Goal: Communication & Community: Answer question/provide support

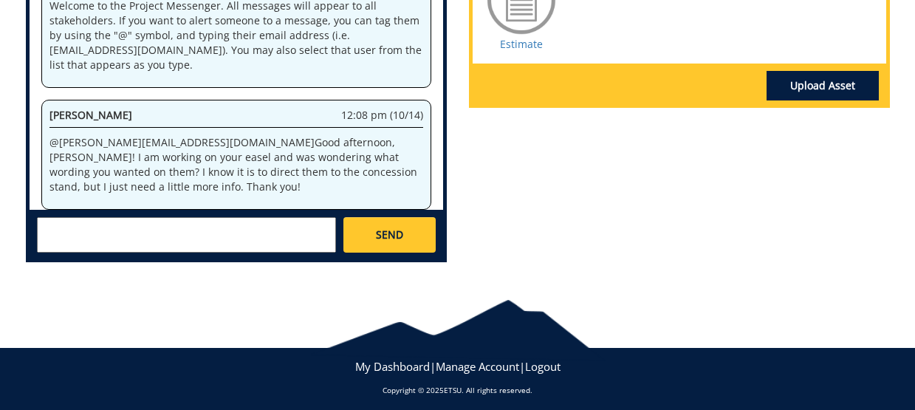
scroll to position [744, 0]
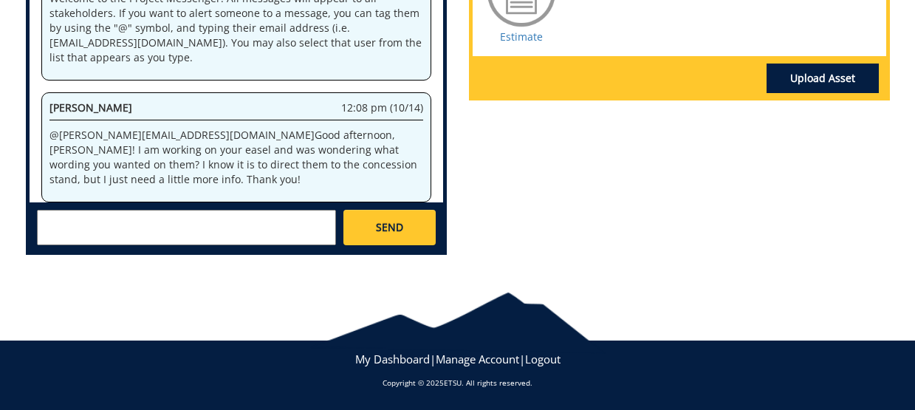
click at [171, 245] on textarea at bounding box center [186, 227] width 299 height 35
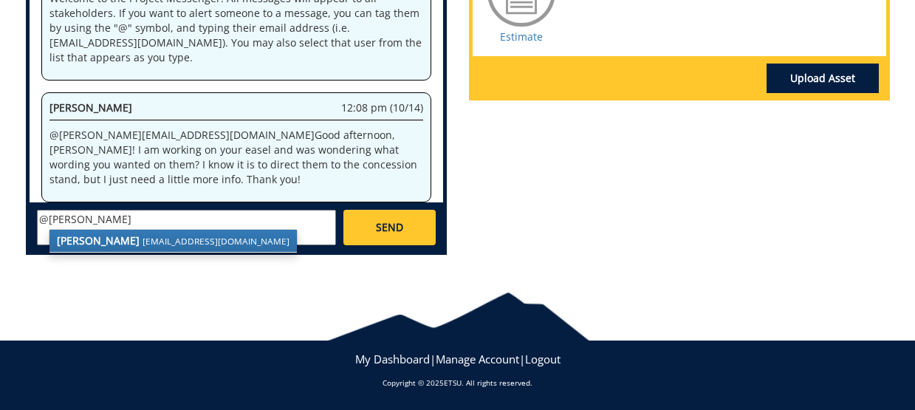
click at [148, 247] on small "[EMAIL_ADDRESS][DOMAIN_NAME]" at bounding box center [215, 241] width 147 height 12
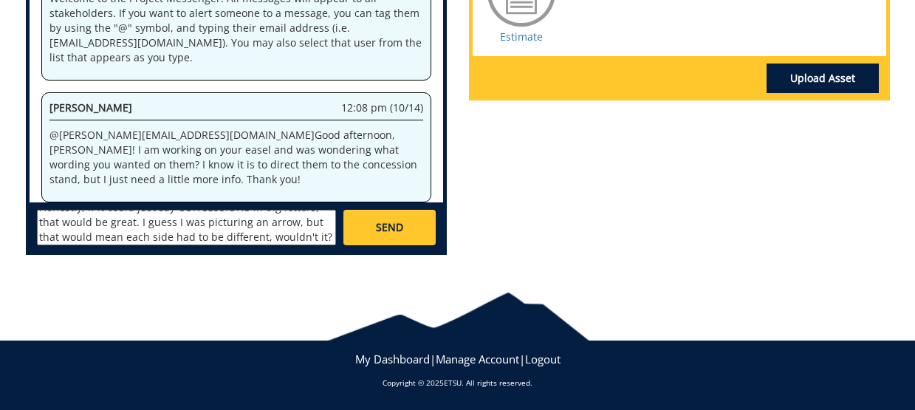
scroll to position [41, 0]
drag, startPoint x: 134, startPoint y: 337, endPoint x: 171, endPoint y: 325, distance: 39.5
click at [171, 245] on textarea "@[EMAIL_ADDRESS][DOMAIN_NAME] Hi, [PERSON_NAME]! Honestly, if it could just say…" at bounding box center [186, 227] width 299 height 35
type textarea "@[EMAIL_ADDRESS][DOMAIN_NAME] Hi, [PERSON_NAME]! Honestly, if it could just say…"
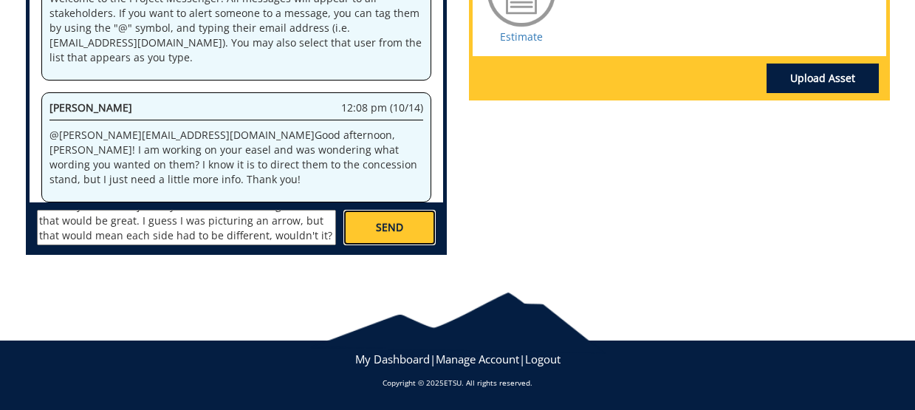
click at [401, 245] on link "SEND" at bounding box center [389, 227] width 92 height 35
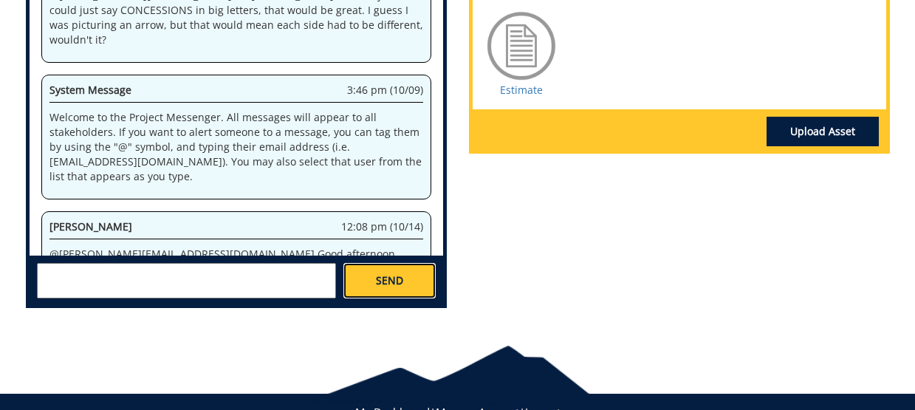
scroll to position [29908, 0]
